Goal: Task Accomplishment & Management: Manage account settings

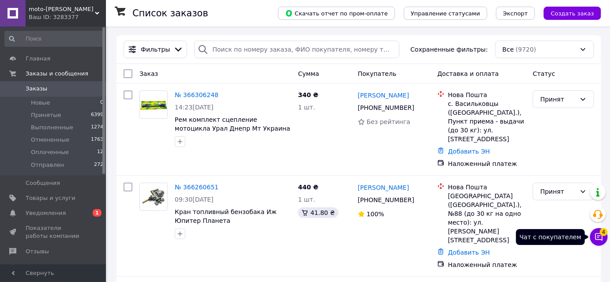
click at [600, 237] on icon at bounding box center [599, 237] width 9 height 9
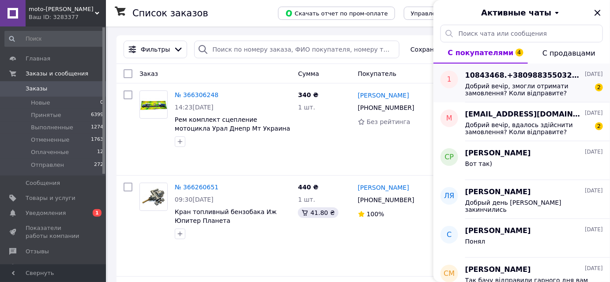
click at [487, 93] on span "Добрий вечір, змогли отримати замовлення? Коли відправите?" at bounding box center [527, 90] width 125 height 14
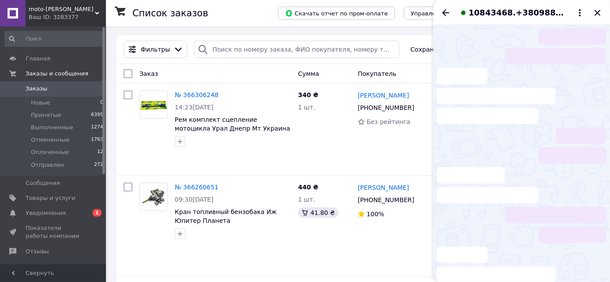
scroll to position [21, 0]
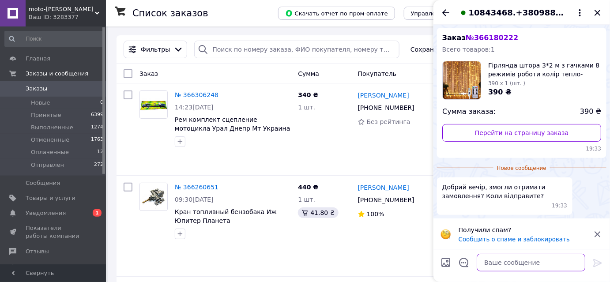
click at [494, 260] on textarea at bounding box center [531, 263] width 109 height 18
type textarea "сьогодні"
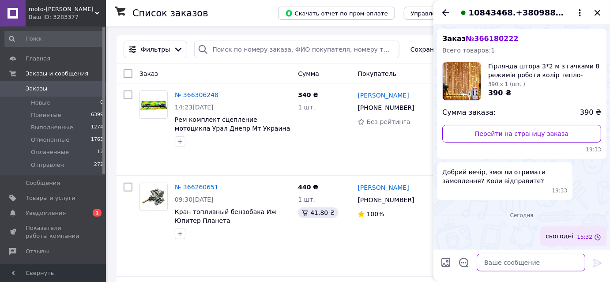
scroll to position [19, 0]
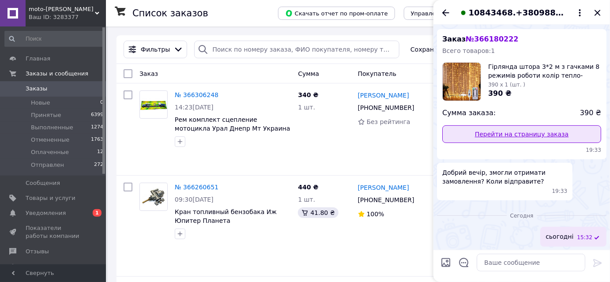
click at [512, 135] on link "Перейти на страницу заказа" at bounding box center [521, 134] width 159 height 18
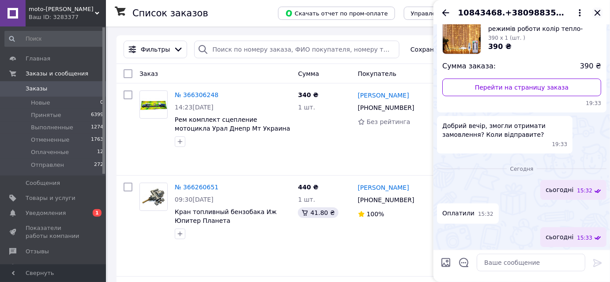
click at [600, 10] on icon "Закрыть" at bounding box center [598, 13] width 11 height 11
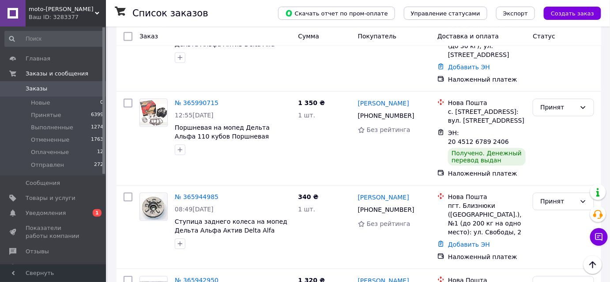
scroll to position [1726, 0]
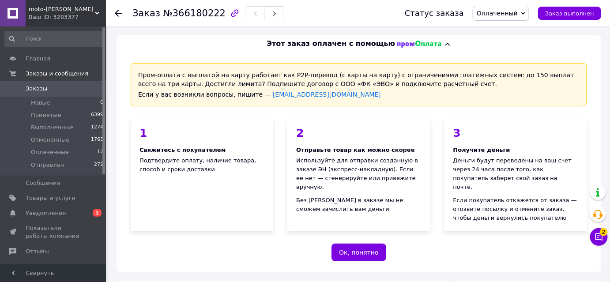
click at [116, 10] on icon at bounding box center [118, 13] width 7 height 7
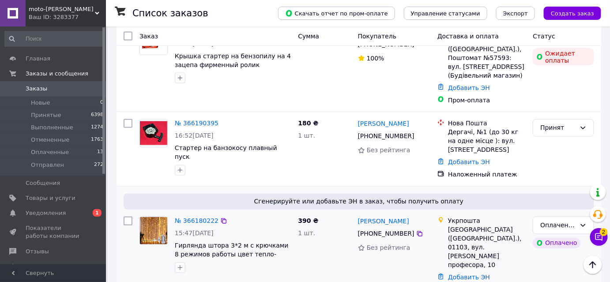
scroll to position [481, 0]
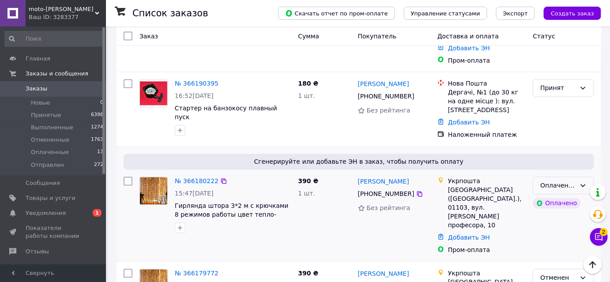
click at [566, 181] on div "Оплаченный" at bounding box center [558, 186] width 36 height 10
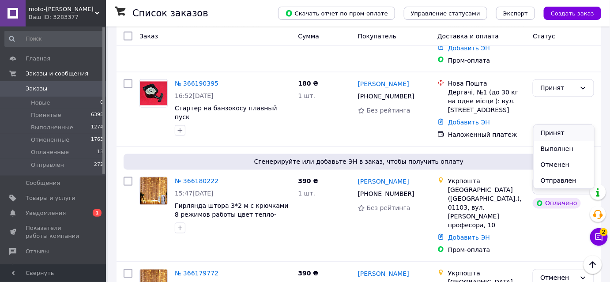
click at [550, 133] on li "Принят" at bounding box center [564, 133] width 60 height 16
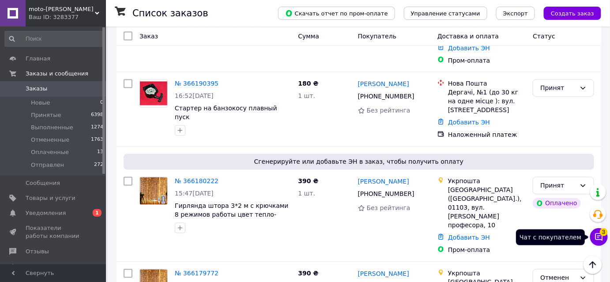
click at [599, 231] on button "Чат с покупателем 3" at bounding box center [599, 237] width 18 height 18
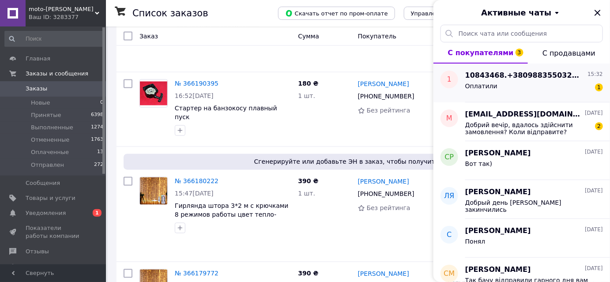
click at [507, 93] on div "Оплатили 1" at bounding box center [534, 88] width 138 height 14
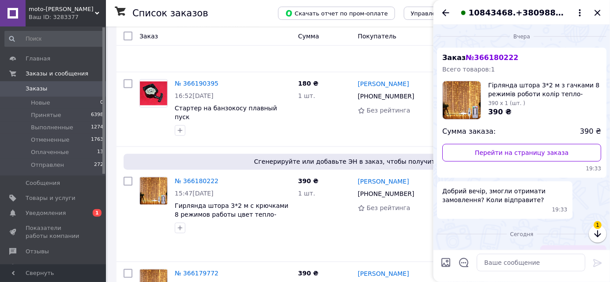
scroll to position [58, 0]
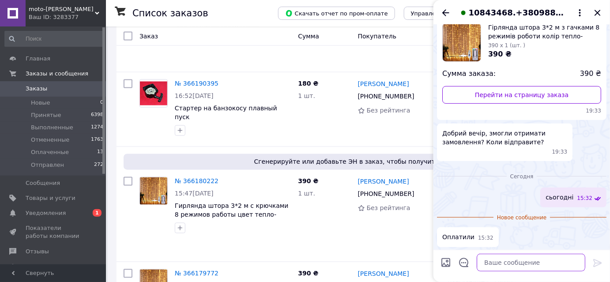
click at [491, 261] on textarea at bounding box center [531, 263] width 109 height 18
type textarea "сьогодні"
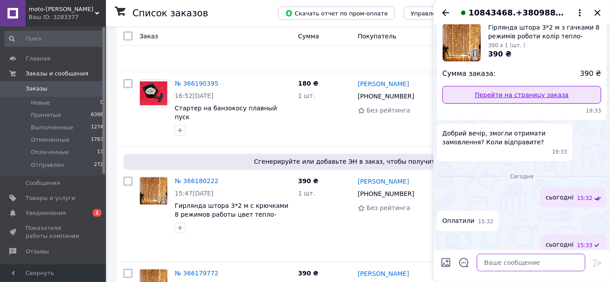
scroll to position [65, 0]
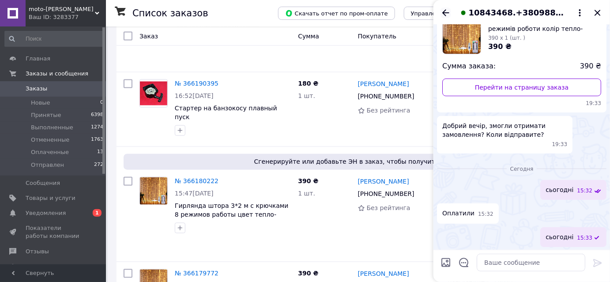
click at [448, 12] on icon "Назад" at bounding box center [446, 13] width 11 height 11
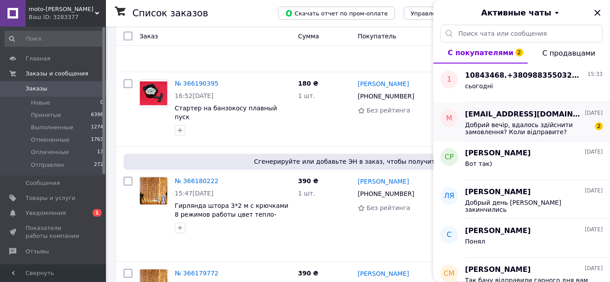
click at [507, 120] on div "Добрий вечір, вдалось здійснити замовлення? Коли відправите? 2" at bounding box center [534, 128] width 138 height 16
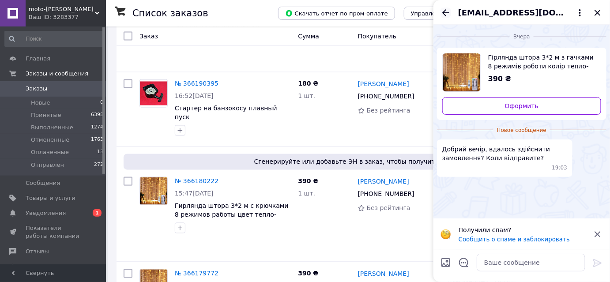
click at [445, 10] on icon "Назад" at bounding box center [445, 12] width 7 height 7
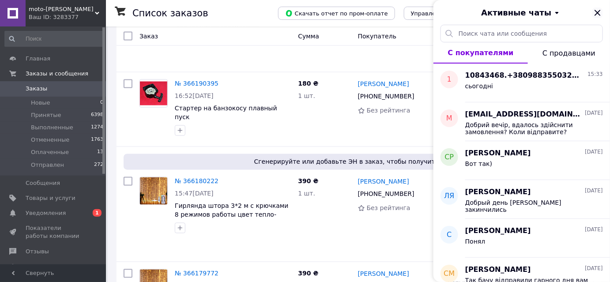
click at [597, 8] on icon "Закрыть" at bounding box center [598, 13] width 11 height 11
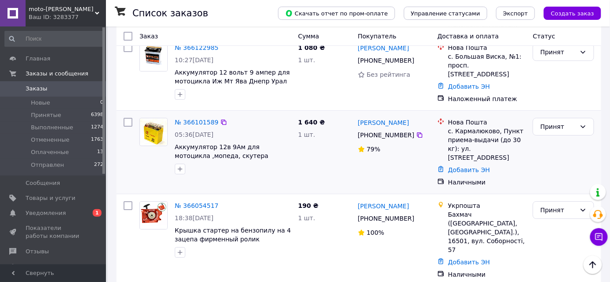
scroll to position [923, 0]
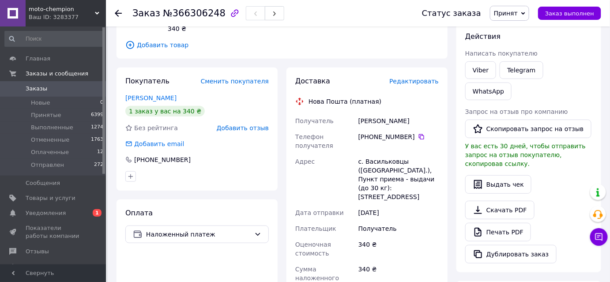
scroll to position [160, 0]
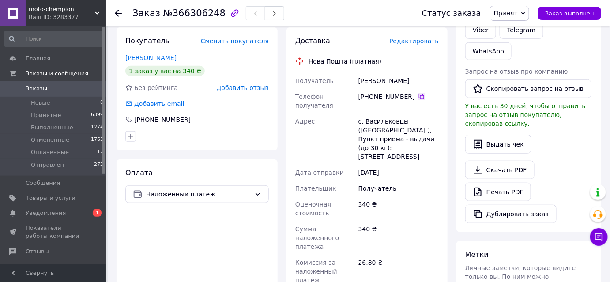
click at [418, 93] on icon at bounding box center [421, 96] width 7 height 7
drag, startPoint x: 351, startPoint y: 72, endPoint x: 395, endPoint y: 76, distance: 44.3
click at [395, 76] on div "Получатель Колтуцький Богдан Телефон получателя +380 96 642 00 48   Адрес с. Ва…" at bounding box center [367, 202] width 147 height 258
copy div "Получатель Колтуцький"
drag, startPoint x: 418, startPoint y: 74, endPoint x: 394, endPoint y: 75, distance: 24.3
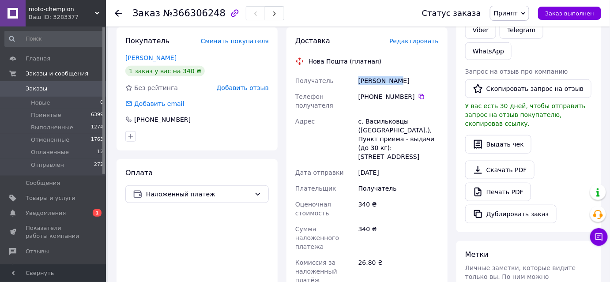
click at [394, 75] on div "Колтуцький Богдан" at bounding box center [399, 81] width 84 height 16
copy div "Богдан"
drag, startPoint x: 363, startPoint y: 102, endPoint x: 404, endPoint y: 102, distance: 40.6
click at [404, 113] on div "с. Васильковцы (Тернопольская обл.), Пункт приема - выдачи (до 30 кг): ул. Цент…" at bounding box center [399, 138] width 84 height 51
copy div "Васильковцы"
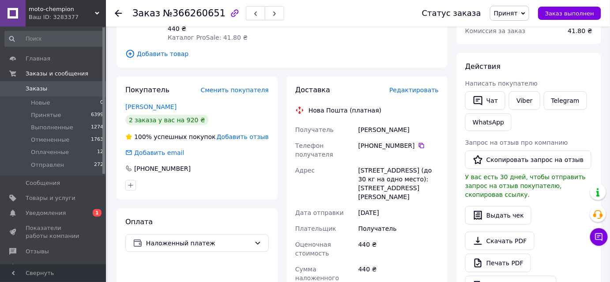
scroll to position [160, 0]
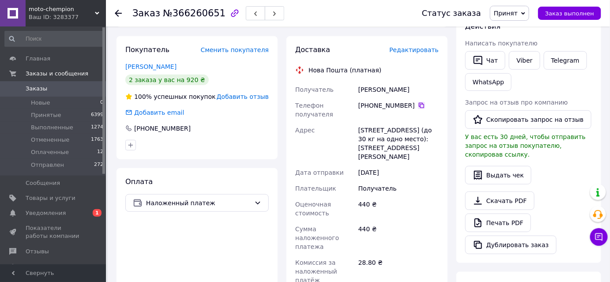
click at [418, 102] on icon at bounding box center [421, 105] width 7 height 7
drag, startPoint x: 359, startPoint y: 83, endPoint x: 400, endPoint y: 86, distance: 41.6
click at [400, 86] on div "Получатель Комарницький Володимир Телефон получателя +380 93 995 50 30   Адрес …" at bounding box center [367, 206] width 147 height 249
copy div "Получатель Комарницький"
drag, startPoint x: 439, startPoint y: 83, endPoint x: 404, endPoint y: 87, distance: 35.2
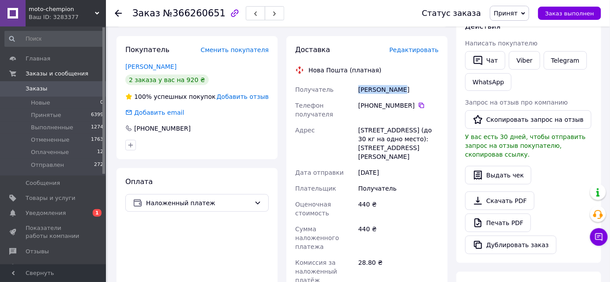
click at [404, 87] on div "Комарницький Володимир" at bounding box center [399, 90] width 84 height 16
copy div "Володимир"
drag, startPoint x: 361, startPoint y: 109, endPoint x: 377, endPoint y: 113, distance: 16.7
click at [377, 122] on div "г. Киев (Киевская обл.), №88 (до 30 кг на одно место): ул. Якуба Коласа, 15" at bounding box center [399, 143] width 84 height 42
copy div ". Киев"
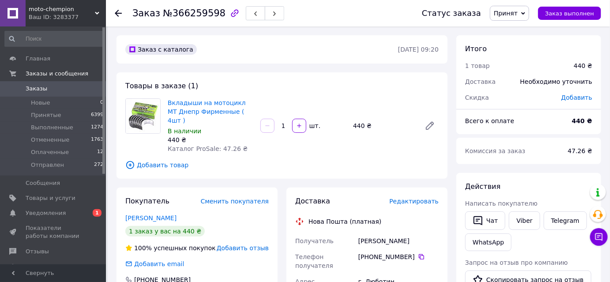
scroll to position [120, 0]
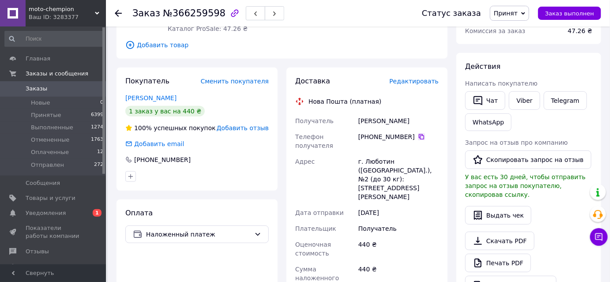
click at [418, 133] on icon at bounding box center [421, 136] width 7 height 7
drag, startPoint x: 358, startPoint y: 115, endPoint x: 381, endPoint y: 119, distance: 23.7
click at [381, 119] on div "[PERSON_NAME]" at bounding box center [399, 121] width 84 height 16
copy div "[PERSON_NAME]"
drag, startPoint x: 402, startPoint y: 111, endPoint x: 384, endPoint y: 114, distance: 18.9
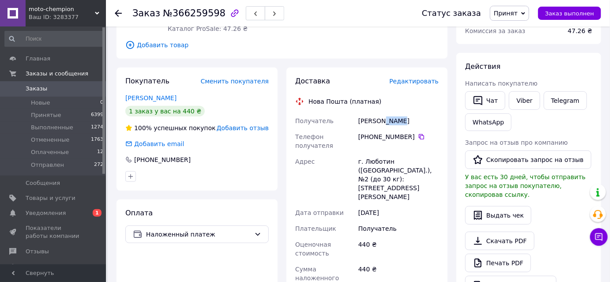
click at [384, 114] on div "[PERSON_NAME]" at bounding box center [399, 121] width 84 height 16
copy div "[PERSON_NAME]"
drag, startPoint x: 362, startPoint y: 142, endPoint x: 389, endPoint y: 145, distance: 26.7
click at [389, 154] on div "г. Люботин ([GEOGRAPHIC_DATA].), №2 (до 30 кг): [STREET_ADDRESS][PERSON_NAME]" at bounding box center [399, 179] width 84 height 51
copy div "Люботин"
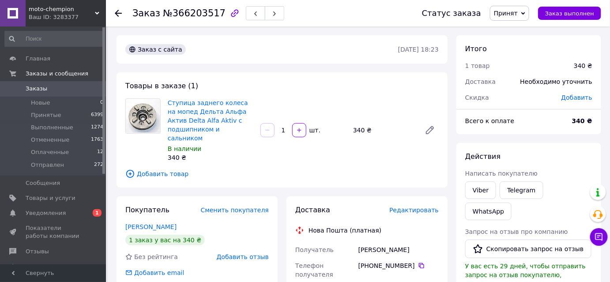
scroll to position [160, 0]
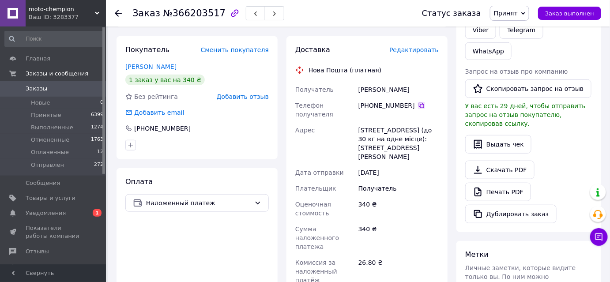
click at [418, 102] on icon at bounding box center [421, 105] width 7 height 7
drag, startPoint x: 357, startPoint y: 79, endPoint x: 390, endPoint y: 84, distance: 33.5
click at [390, 84] on div "[PERSON_NAME]" at bounding box center [399, 90] width 84 height 16
copy div "Музиченко"
drag, startPoint x: 410, startPoint y: 82, endPoint x: 393, endPoint y: 87, distance: 16.9
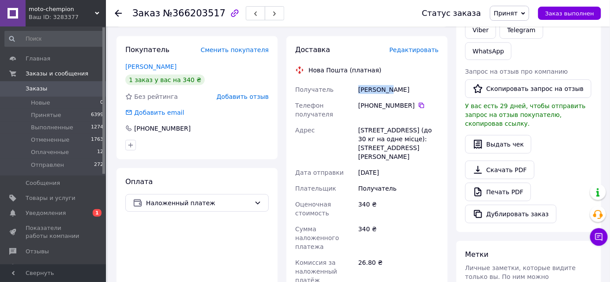
click at [393, 87] on div "Музиченко Макс" at bounding box center [399, 90] width 84 height 16
copy div "Макс"
drag, startPoint x: 365, startPoint y: 111, endPoint x: 379, endPoint y: 111, distance: 14.1
click at [379, 122] on div "г. Киев (Киевская обл.), №158 (до 30 кг на одне місце): ул. Олега Мудрака, 1А" at bounding box center [399, 143] width 84 height 42
copy div "Киев"
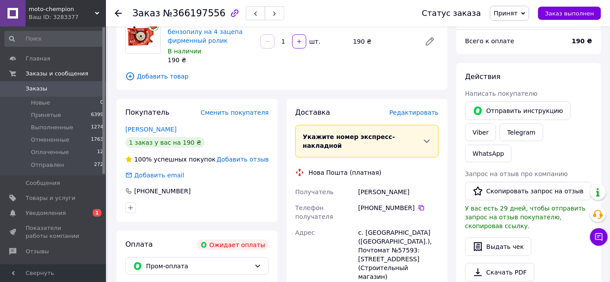
scroll to position [160, 0]
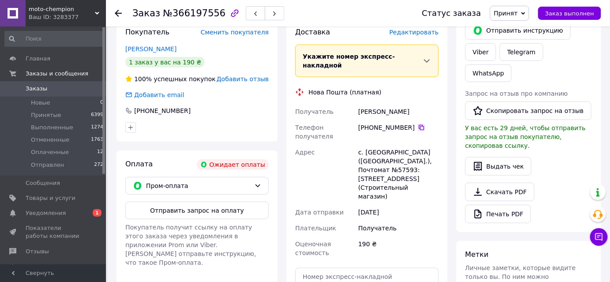
click at [418, 124] on icon at bounding box center [421, 127] width 7 height 7
drag, startPoint x: 350, startPoint y: 98, endPoint x: 374, endPoint y: 104, distance: 25.2
click at [374, 104] on div "Получатель Будяк Олександр Телефон получателя +380 50 778 00 84   Адрес с. Мост…" at bounding box center [367, 182] width 147 height 157
copy div "Получатель Будяк"
drag, startPoint x: 421, startPoint y: 98, endPoint x: 377, endPoint y: 105, distance: 44.6
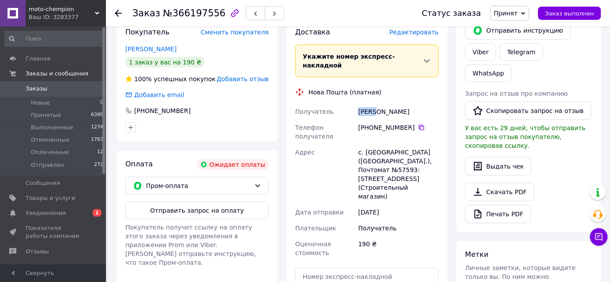
click at [377, 105] on div "Будяк Олександр" at bounding box center [399, 112] width 84 height 16
copy div "Олександр"
drag, startPoint x: 364, startPoint y: 134, endPoint x: 386, endPoint y: 138, distance: 22.5
click at [391, 144] on div "с. Мостище (Киевская обл.), Почтомат №57593: ул. Слободская, 2д (Строительный м…" at bounding box center [399, 174] width 84 height 60
copy div "Мостище"
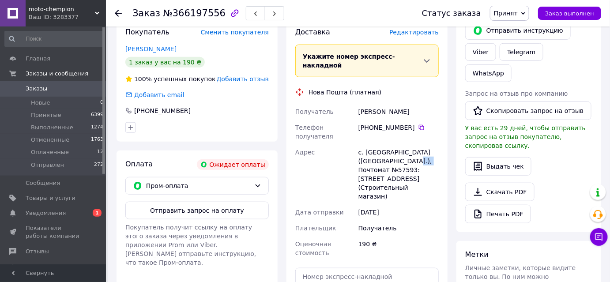
drag, startPoint x: 411, startPoint y: 143, endPoint x: 395, endPoint y: 146, distance: 16.2
click at [395, 146] on div "с. Мостище (Киевская обл.), Почтомат №57593: ул. Слободская, 2д (Строительный м…" at bounding box center [399, 174] width 84 height 60
copy div "57593"
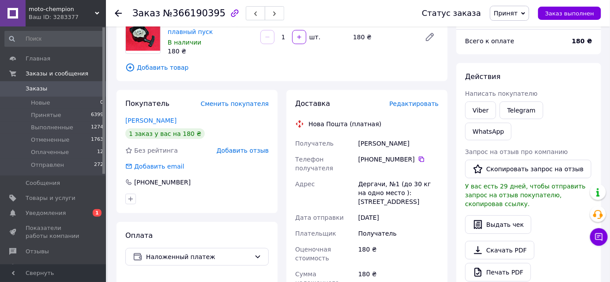
scroll to position [120, 0]
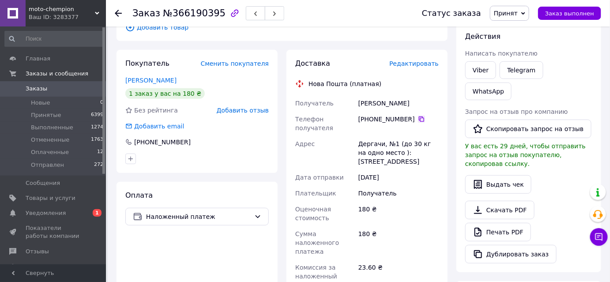
click at [419, 117] on icon at bounding box center [421, 119] width 5 height 5
drag, startPoint x: 353, startPoint y: 104, endPoint x: 389, endPoint y: 109, distance: 36.5
click at [389, 109] on div "Получатель [PERSON_NAME] Телефон получателя [PHONE_NUMBER]   [PERSON_NAME], №1 …" at bounding box center [367, 215] width 147 height 240
copy div "Получатель [PERSON_NAME]"
drag, startPoint x: 414, startPoint y: 103, endPoint x: 393, endPoint y: 104, distance: 21.2
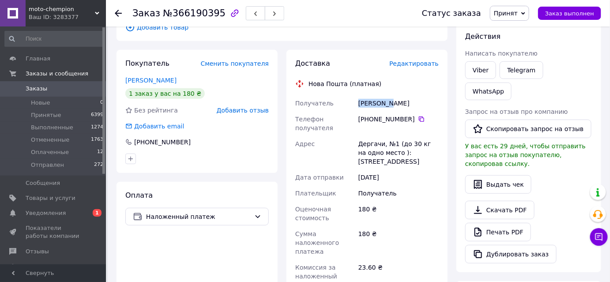
click at [393, 104] on div "Доброскок Юрій" at bounding box center [399, 103] width 84 height 16
copy div "Юрій"
drag, startPoint x: 347, startPoint y: 134, endPoint x: 384, endPoint y: 137, distance: 36.4
click at [384, 137] on div "Получатель Доброскок Юрій Телефон получателя +380 66 128 87 97   Адрес Дергачи,…" at bounding box center [367, 215] width 147 height 240
copy div "Адрес Дергачи,"
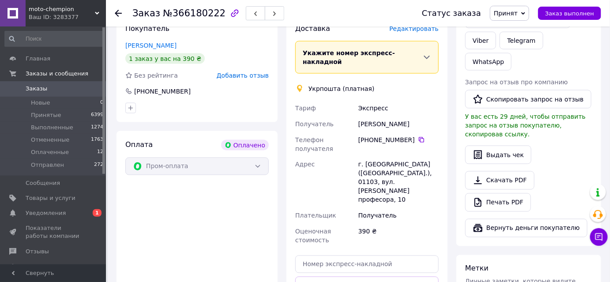
scroll to position [442, 0]
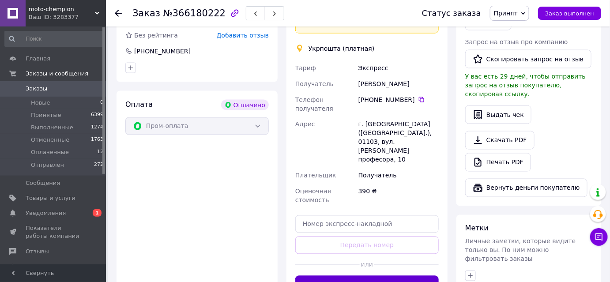
click at [360, 276] on button "Создать ярлык" at bounding box center [366, 285] width 143 height 18
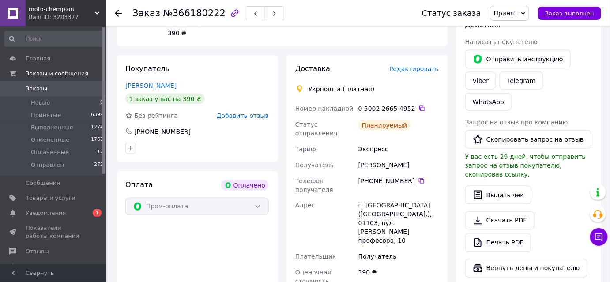
scroll to position [321, 0]
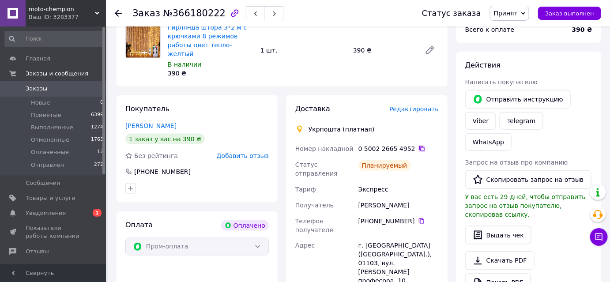
click at [419, 146] on icon at bounding box center [421, 148] width 5 height 5
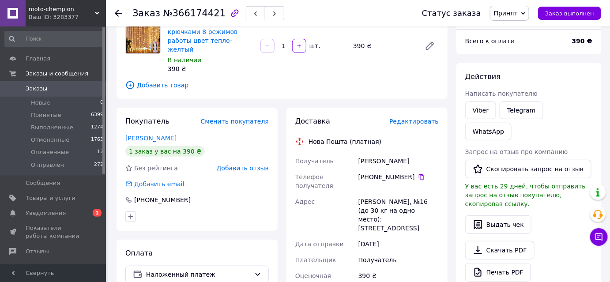
scroll to position [120, 0]
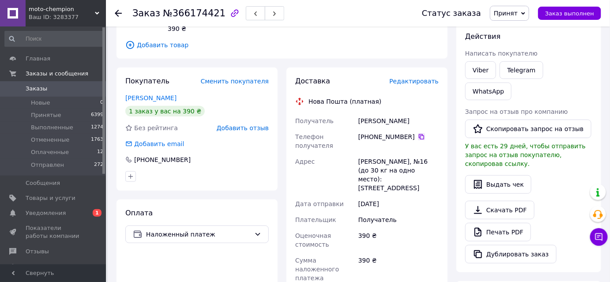
click at [418, 133] on icon at bounding box center [421, 136] width 7 height 7
drag, startPoint x: 354, startPoint y: 113, endPoint x: 384, endPoint y: 114, distance: 30.1
click at [385, 114] on div "Получатель Чепляка Руслана Телефон получателя +380 68 558 55 97   Адрес Кропивн…" at bounding box center [367, 237] width 147 height 249
copy div "Получатель Чепляка"
drag, startPoint x: 423, startPoint y: 110, endPoint x: 385, endPoint y: 114, distance: 37.8
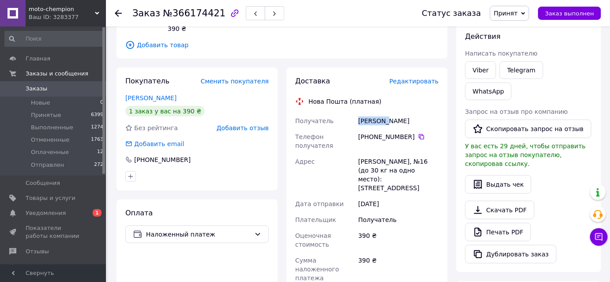
click at [385, 114] on div "Чепляка Руслана" at bounding box center [399, 121] width 84 height 16
copy div "Руслана"
drag, startPoint x: 355, startPoint y: 143, endPoint x: 400, endPoint y: 145, distance: 45.1
click at [400, 145] on div "Получатель Чепляка Руслана Телефон получателя +380 68 558 55 97   Адрес Кропивн…" at bounding box center [367, 237] width 147 height 249
copy div "Адрес Кропивницкий"
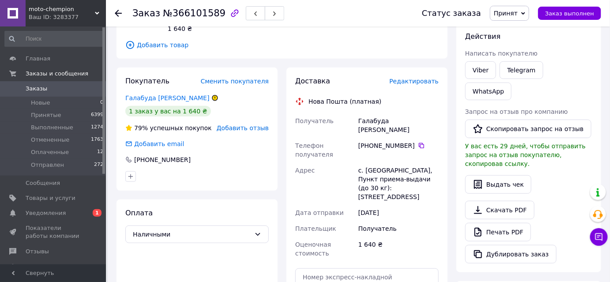
scroll to position [160, 0]
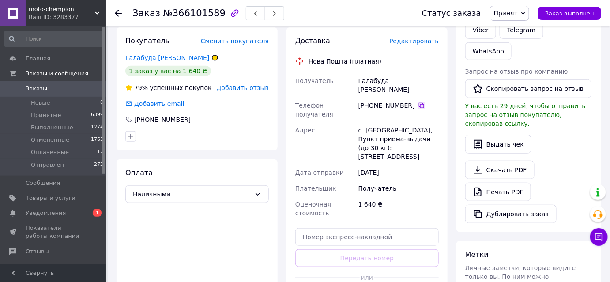
click at [419, 103] on icon at bounding box center [421, 105] width 5 height 5
drag, startPoint x: 352, startPoint y: 80, endPoint x: 385, endPoint y: 84, distance: 33.3
click at [385, 84] on div "Получатель Галабуда [PERSON_NAME] Телефон получателя [PHONE_NUMBER]   Адрес с. …" at bounding box center [367, 147] width 147 height 148
copy div "Получатель Галабуда"
drag, startPoint x: 415, startPoint y: 84, endPoint x: 387, endPoint y: 84, distance: 28.7
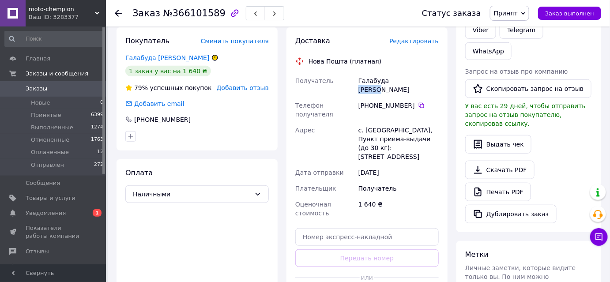
click at [387, 84] on div "Галабуда [PERSON_NAME]" at bounding box center [399, 85] width 84 height 25
copy div "[PERSON_NAME]"
drag, startPoint x: 363, startPoint y: 112, endPoint x: 403, endPoint y: 113, distance: 40.2
click at [403, 122] on div "с. [GEOGRAPHIC_DATA], Пункт приема-выдачи (до 30 кг): [STREET_ADDRESS]" at bounding box center [399, 143] width 84 height 42
copy div "Кармалюково"
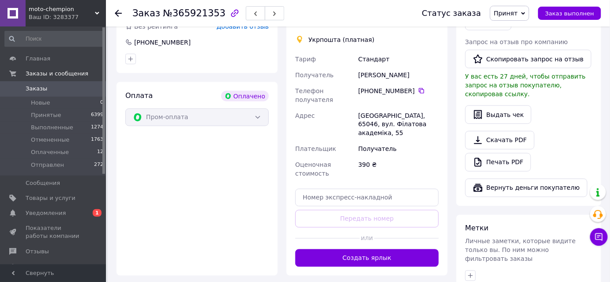
scroll to position [481, 0]
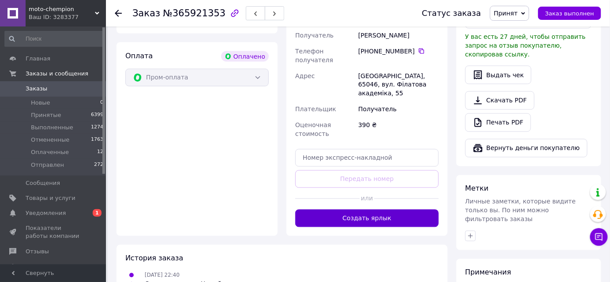
click at [340, 210] on button "Создать ярлык" at bounding box center [366, 219] width 143 height 18
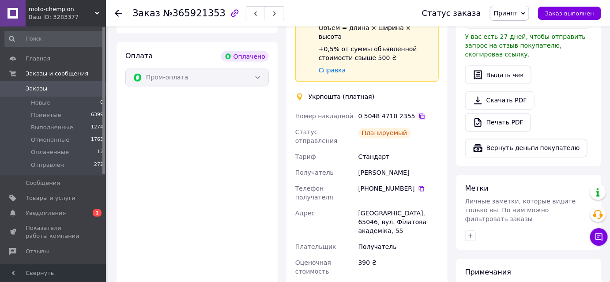
click at [419, 113] on icon at bounding box center [422, 116] width 7 height 7
